Goal: Task Accomplishment & Management: Manage account settings

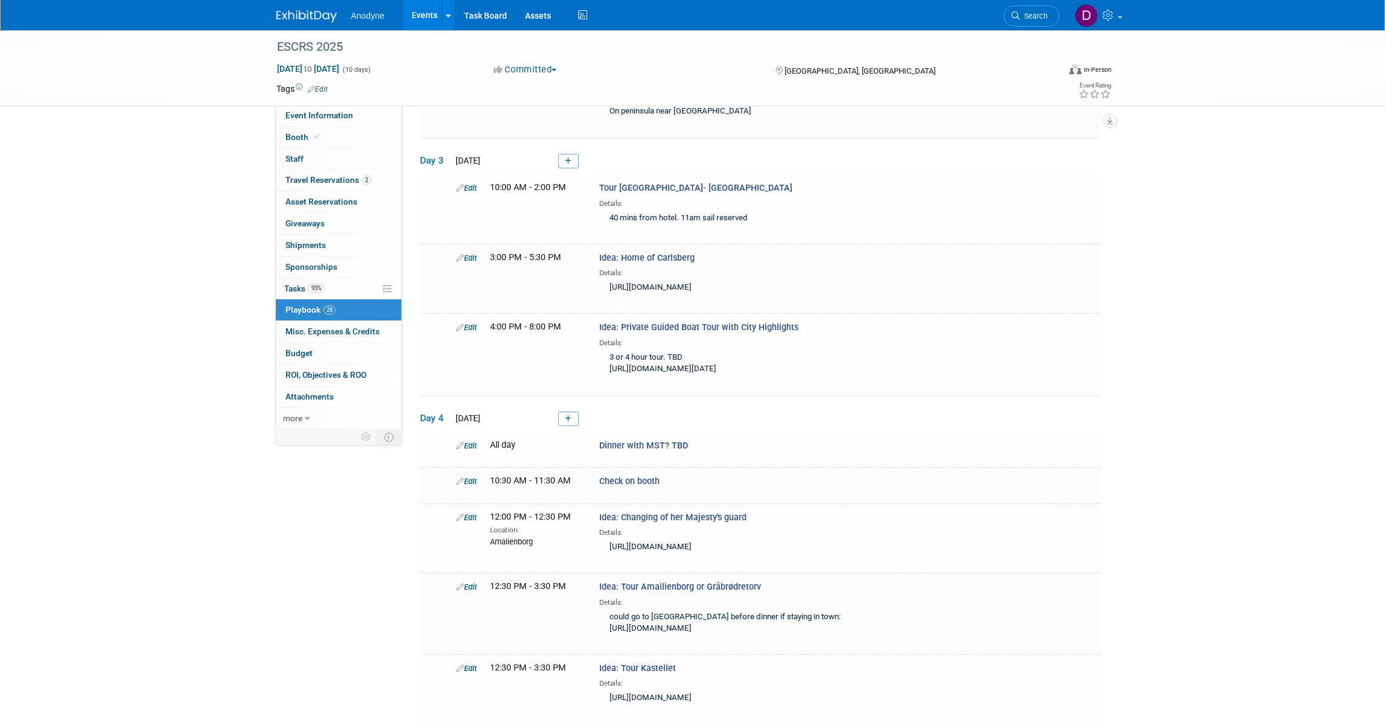
click at [319, 20] on img at bounding box center [306, 16] width 60 height 12
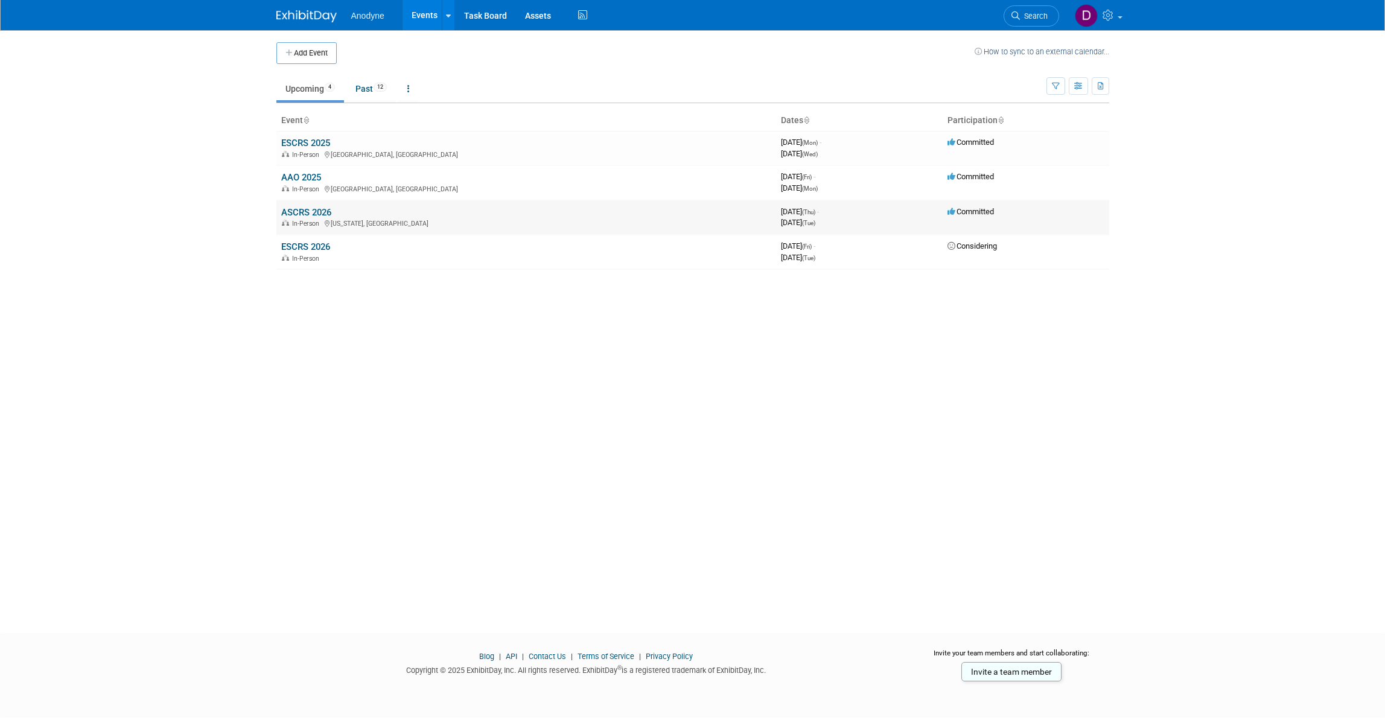
click at [305, 213] on link "ASCRS 2026" at bounding box center [306, 212] width 50 height 11
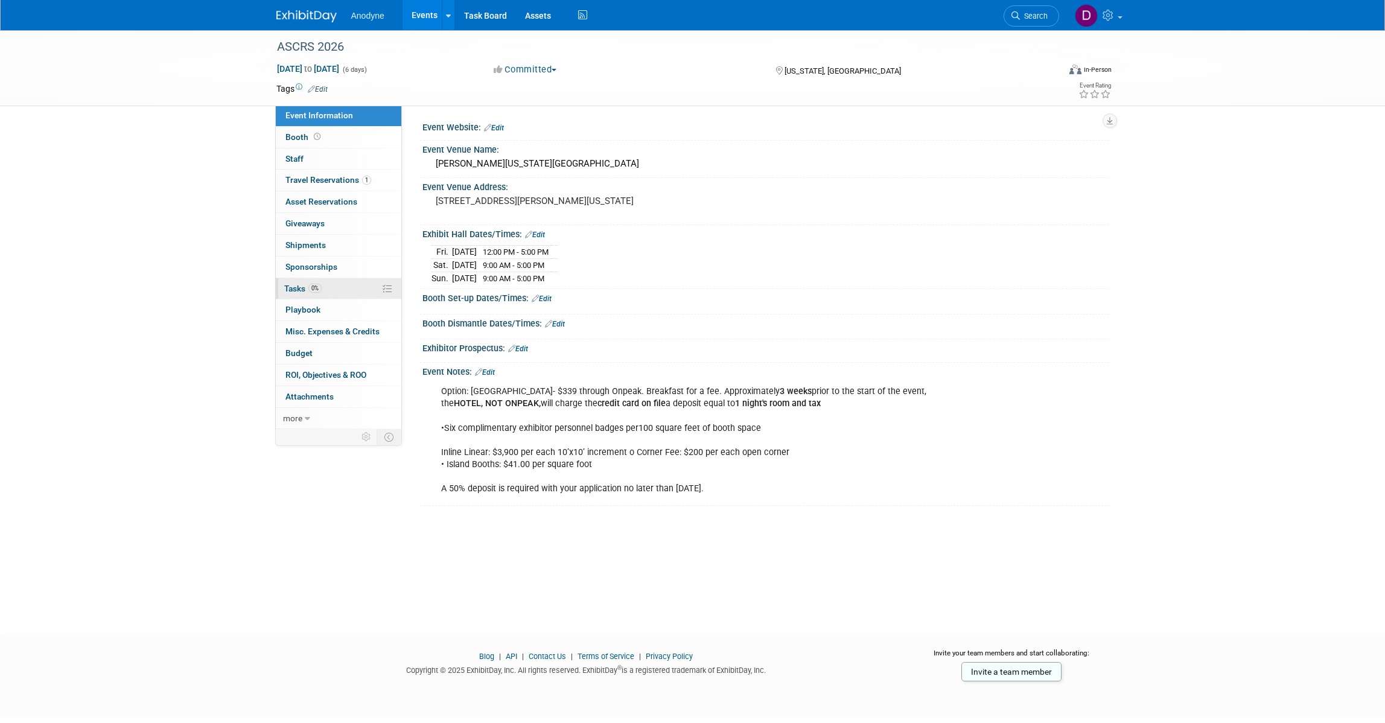
click at [357, 288] on link "0% Tasks 0%" at bounding box center [339, 288] width 126 height 21
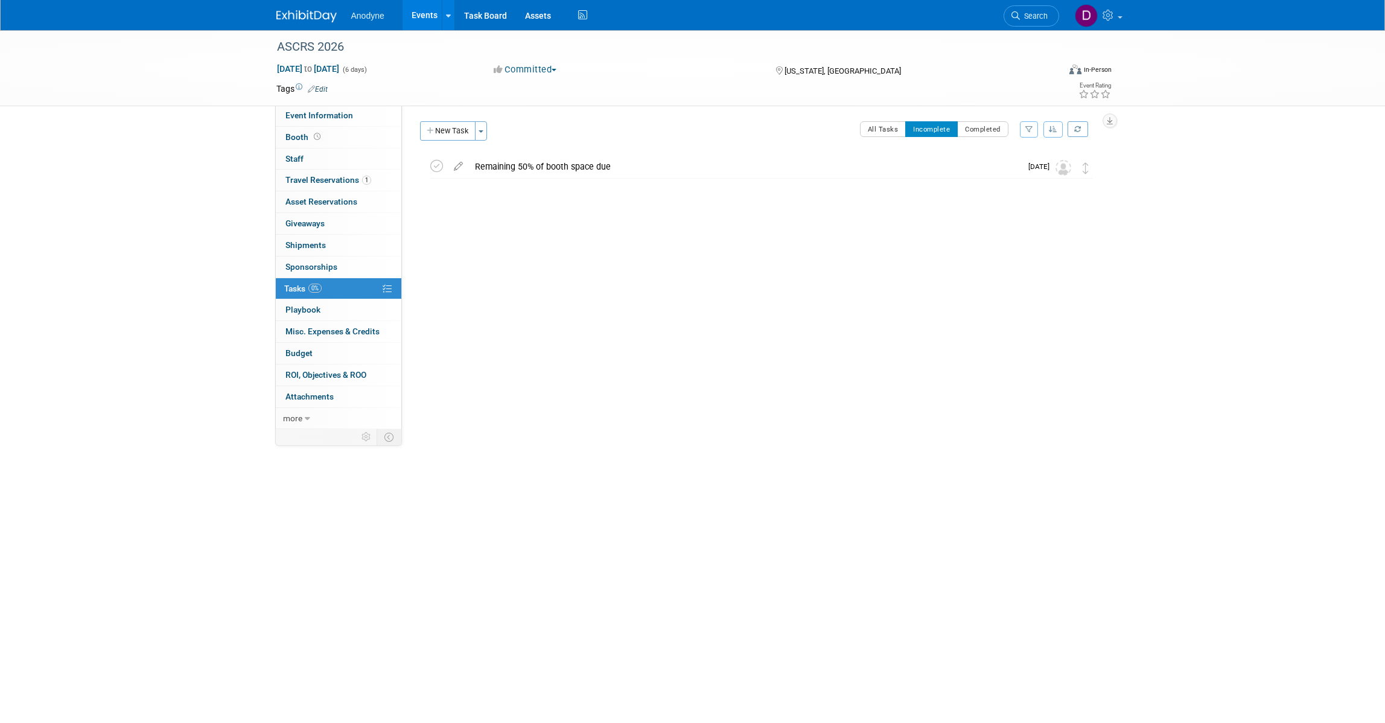
click at [456, 169] on icon at bounding box center [458, 163] width 21 height 15
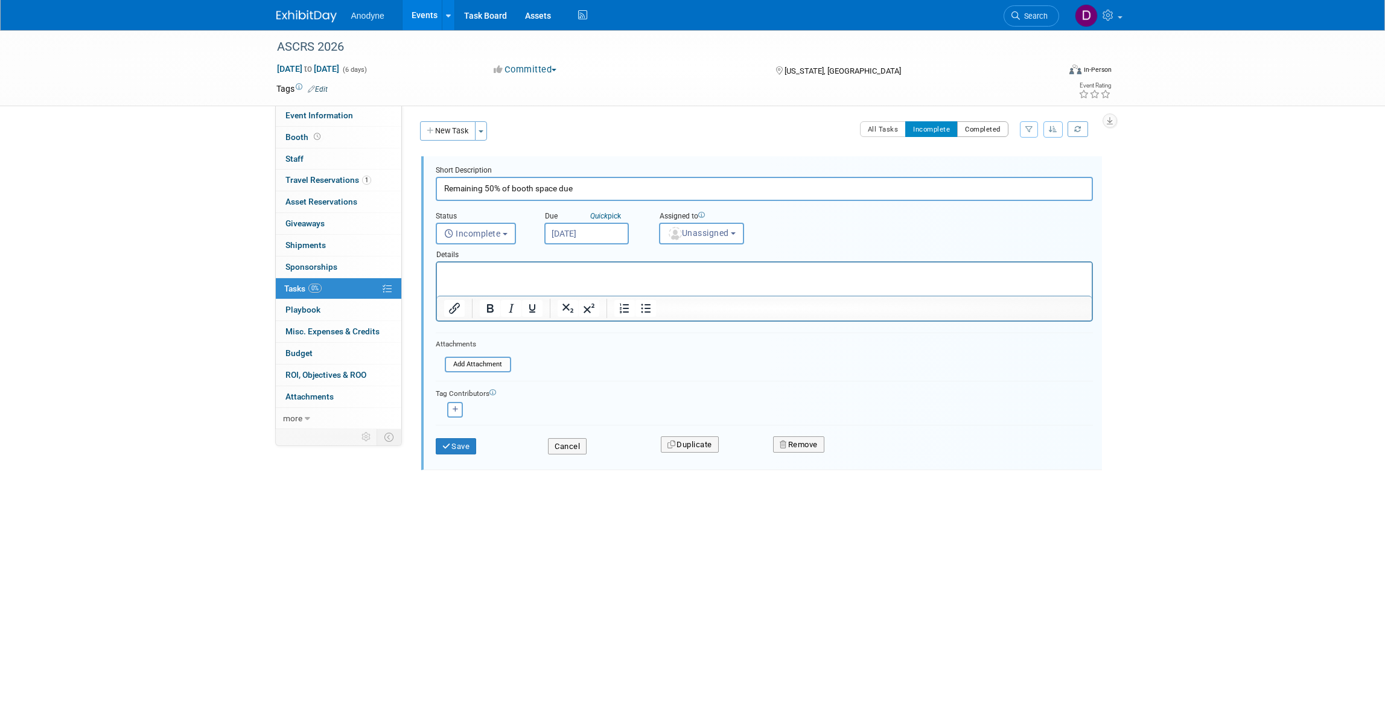
click at [984, 121] on button "Completed" at bounding box center [982, 129] width 51 height 16
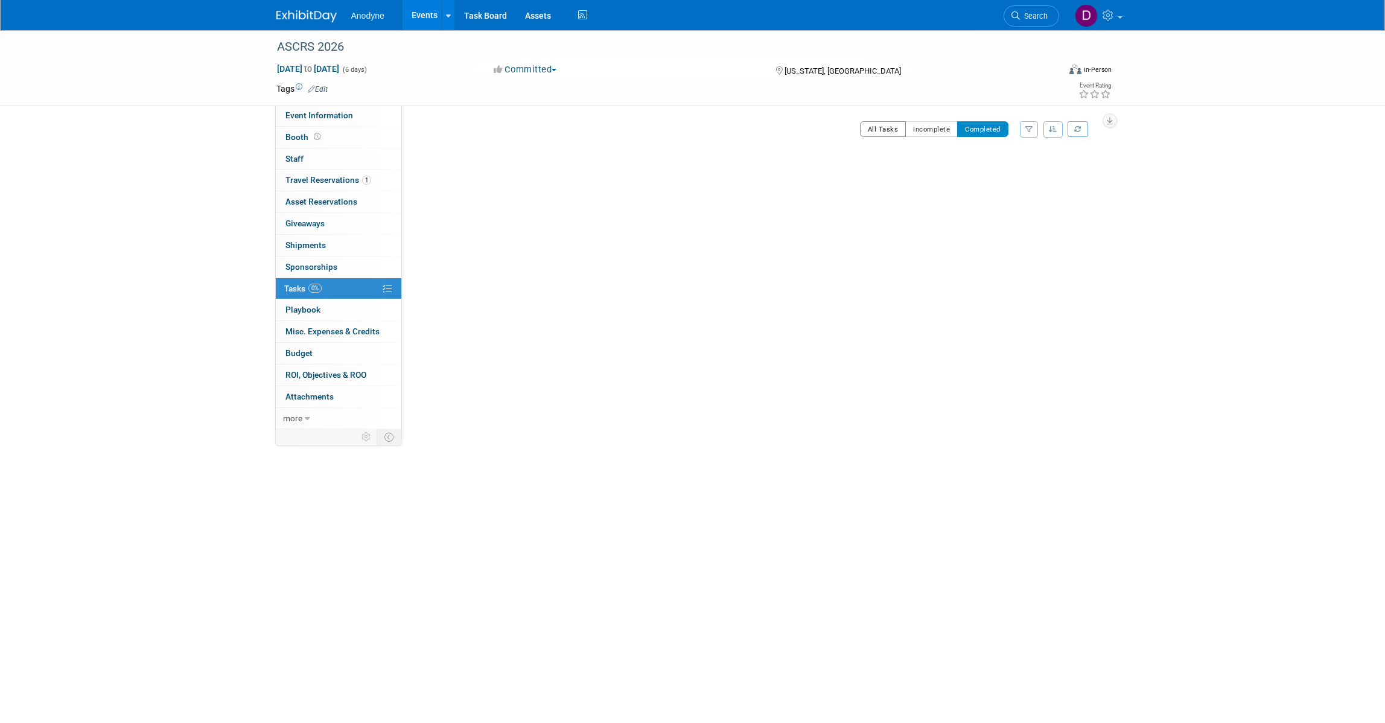
click at [885, 132] on button "All Tasks" at bounding box center [883, 129] width 46 height 16
click at [459, 169] on icon at bounding box center [458, 163] width 21 height 15
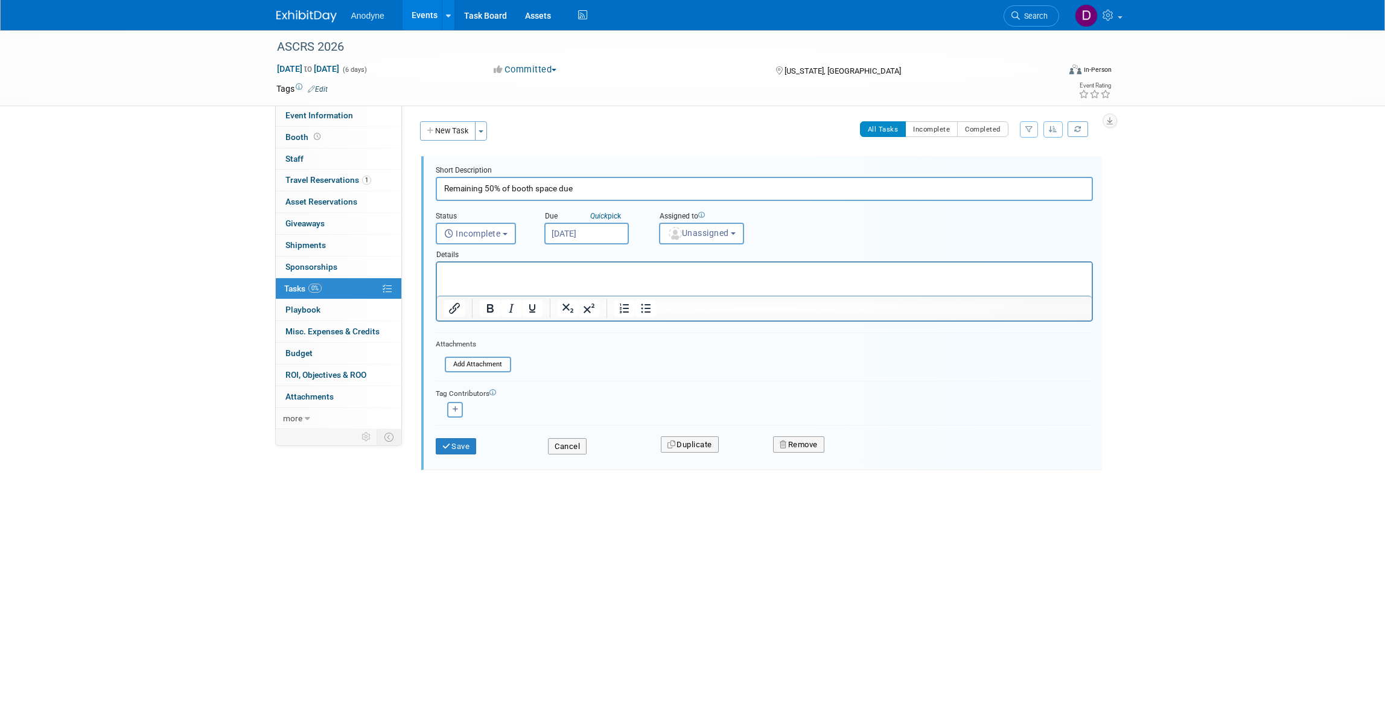
drag, startPoint x: 506, startPoint y: 191, endPoint x: 432, endPoint y: 198, distance: 73.9
click at [424, 190] on div "Short Description Remaining 50% of booth space due Status <i class="far fa-cloc…" at bounding box center [761, 313] width 681 height 314
type input "booth space due"
click at [587, 229] on input "Jan 9, 2026" at bounding box center [586, 234] width 84 height 22
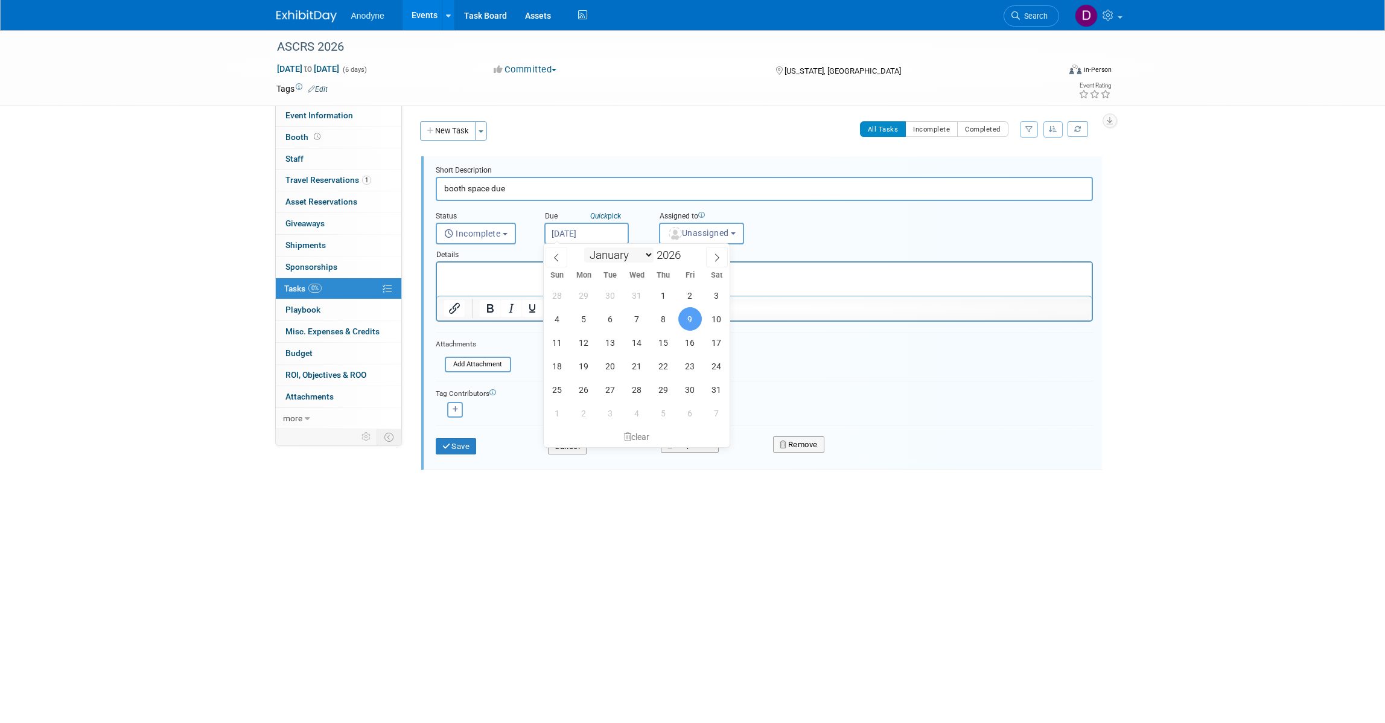
click at [626, 258] on select "January February March April May June July August September October November De…" at bounding box center [618, 254] width 69 height 15
select select "8"
click at [584, 248] on select "January February March April May June July August September October November De…" at bounding box center [618, 254] width 69 height 15
click at [679, 257] on input "2026" at bounding box center [671, 255] width 36 height 14
click at [682, 258] on span at bounding box center [685, 258] width 8 height 7
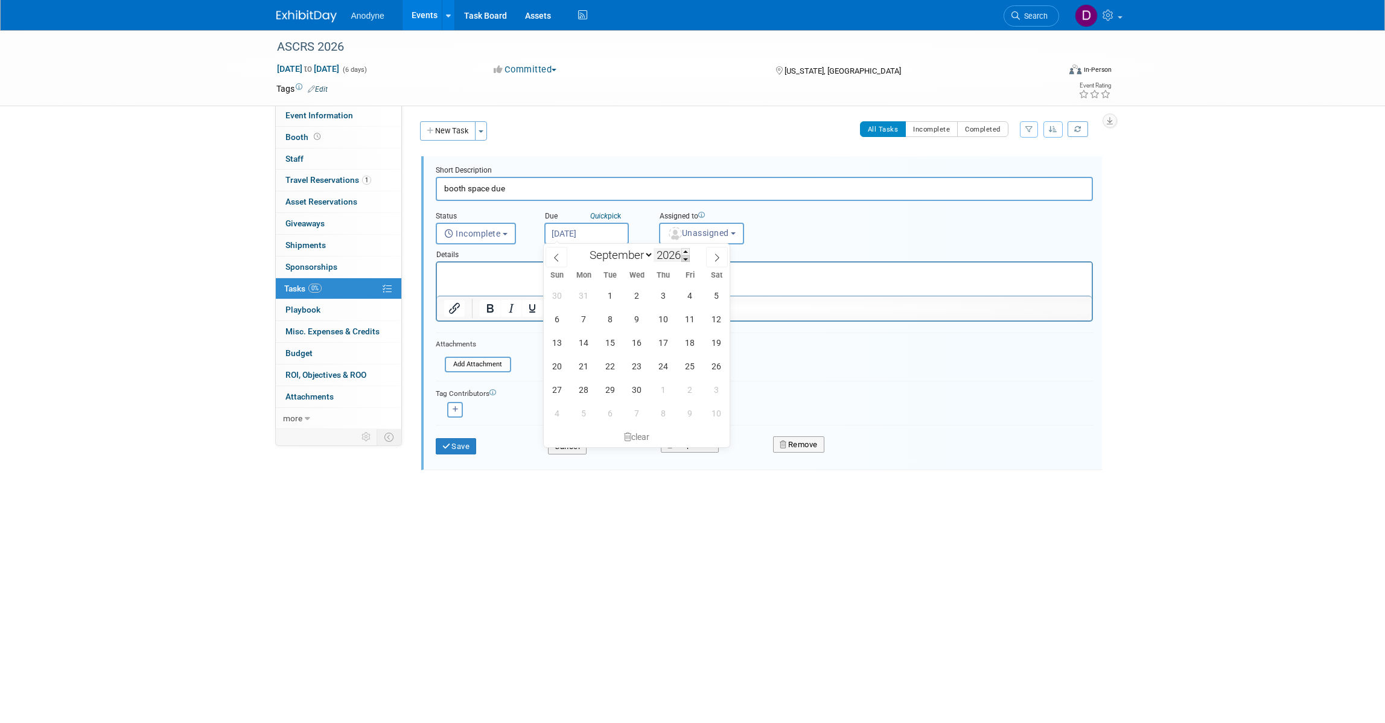
type input "2025"
drag, startPoint x: 679, startPoint y: 297, endPoint x: 628, endPoint y: 394, distance: 109.6
click at [679, 297] on span "5" at bounding box center [690, 296] width 24 height 24
type input "Sep 5, 2025"
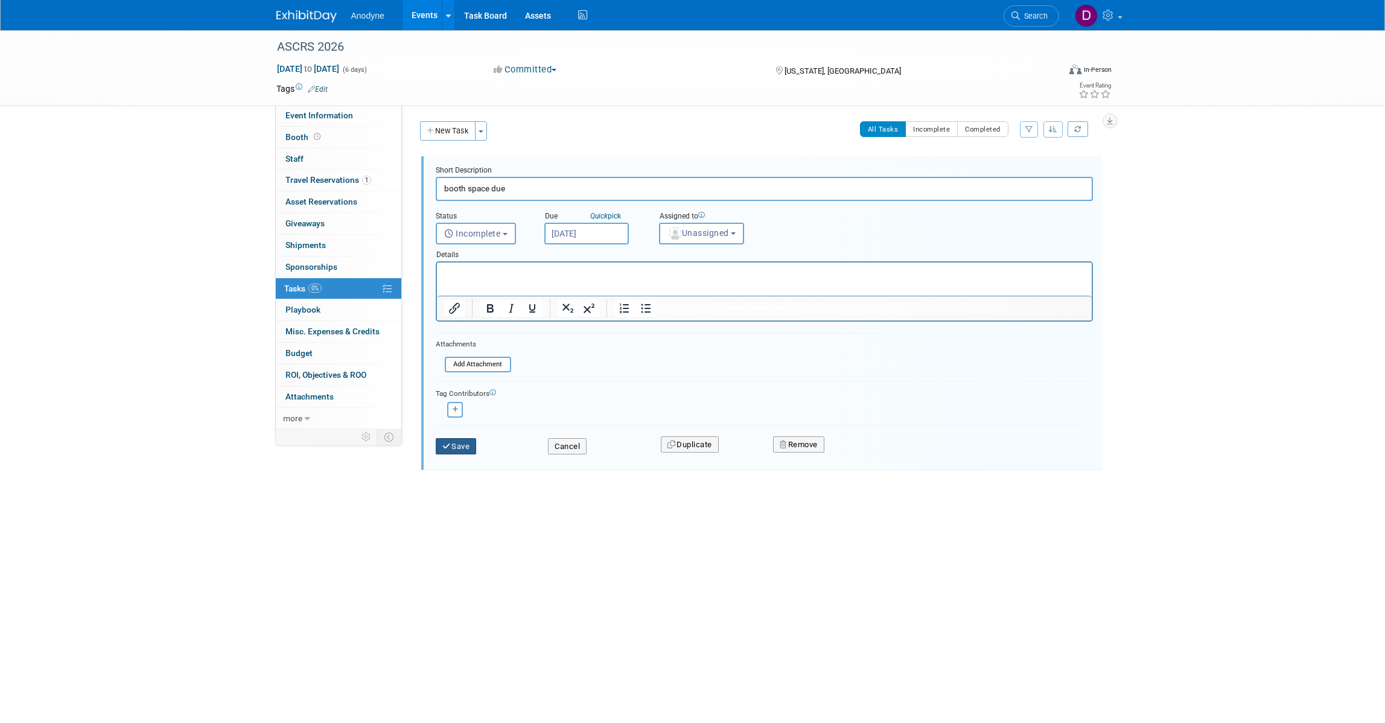
click at [471, 445] on button "Save" at bounding box center [456, 446] width 41 height 17
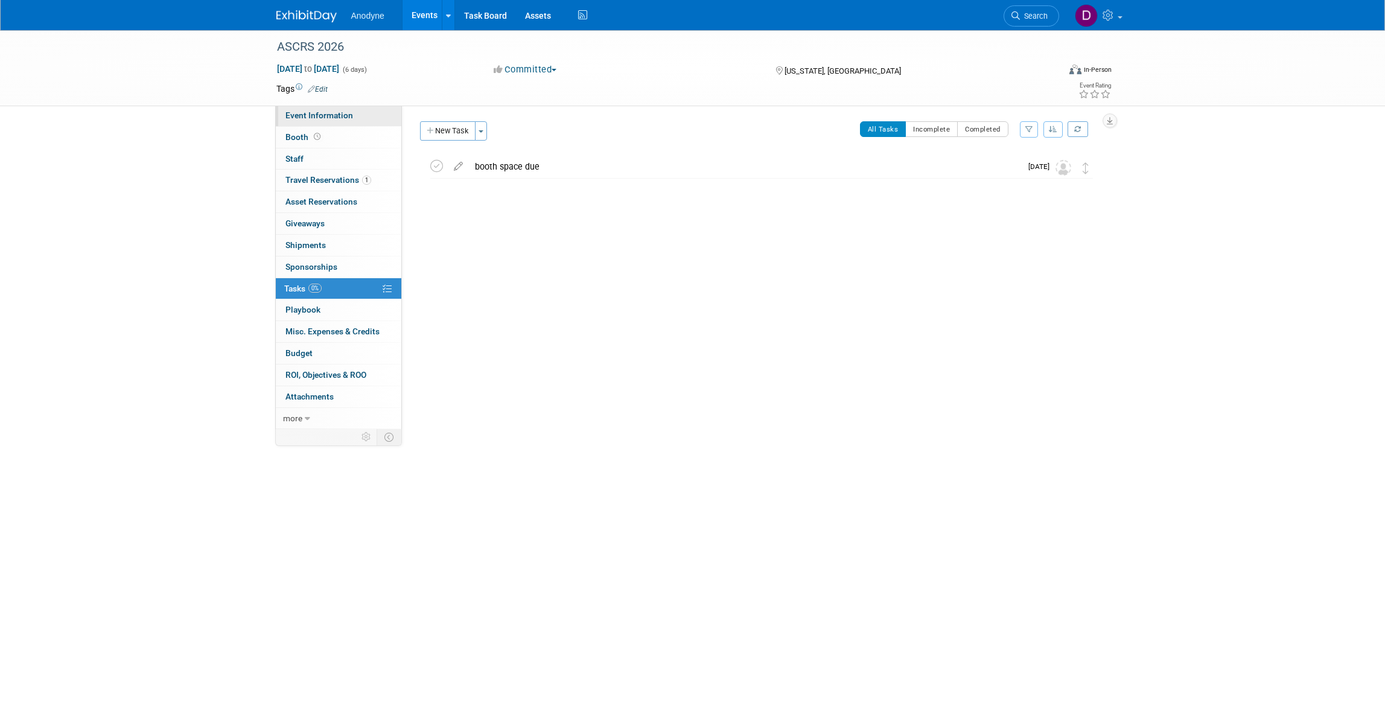
click at [326, 115] on span "Event Information" at bounding box center [319, 115] width 68 height 10
